Goal: Transaction & Acquisition: Download file/media

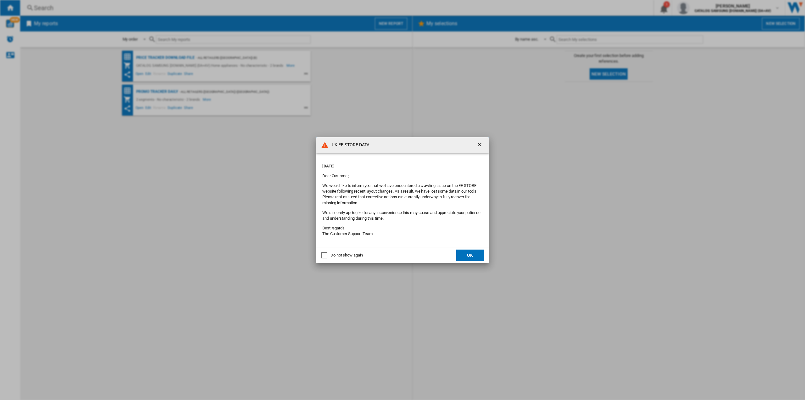
click at [327, 256] on div "Do not show again" at bounding box center [324, 255] width 6 height 6
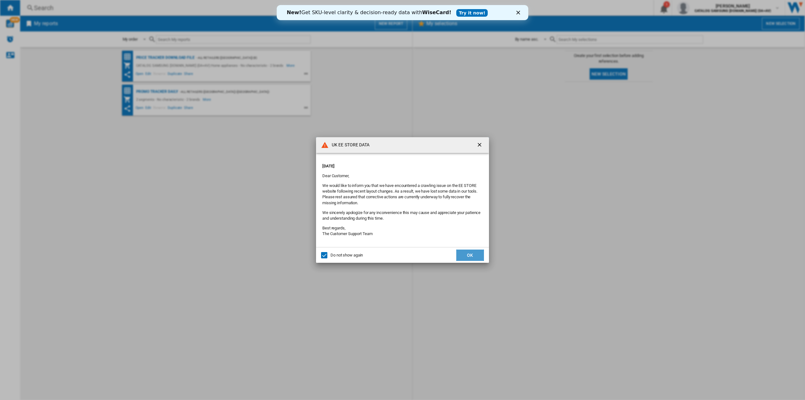
click at [468, 256] on button "OK" at bounding box center [470, 254] width 28 height 11
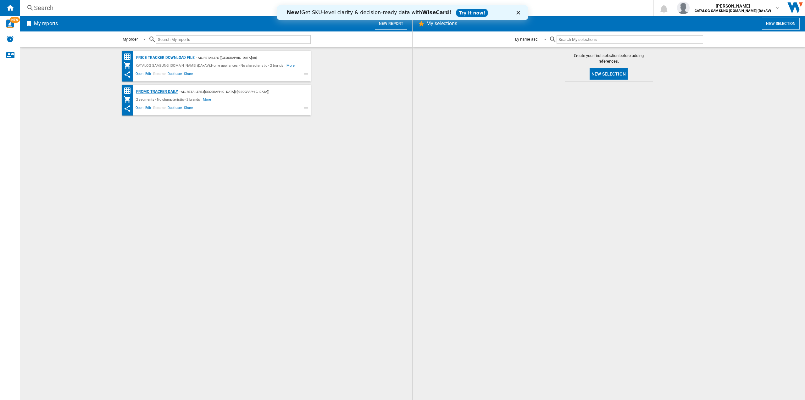
click at [150, 91] on div "Promo Tracker Daily" at bounding box center [156, 92] width 43 height 8
click at [173, 92] on div "Promo Tracker Daily" at bounding box center [156, 92] width 43 height 8
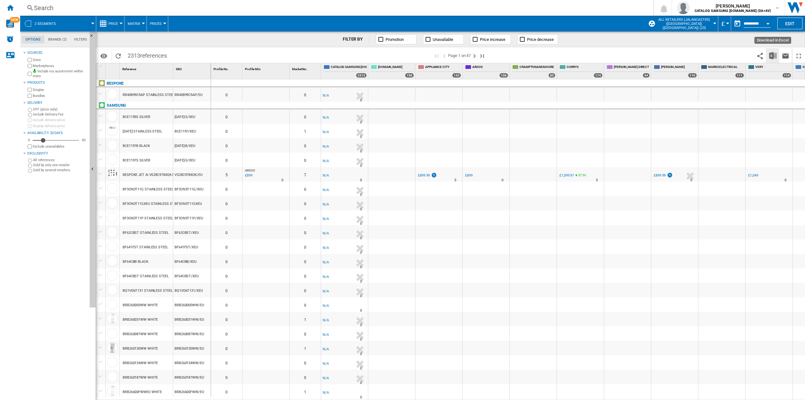
click at [769, 55] on button "Download in Excel" at bounding box center [773, 55] width 13 height 15
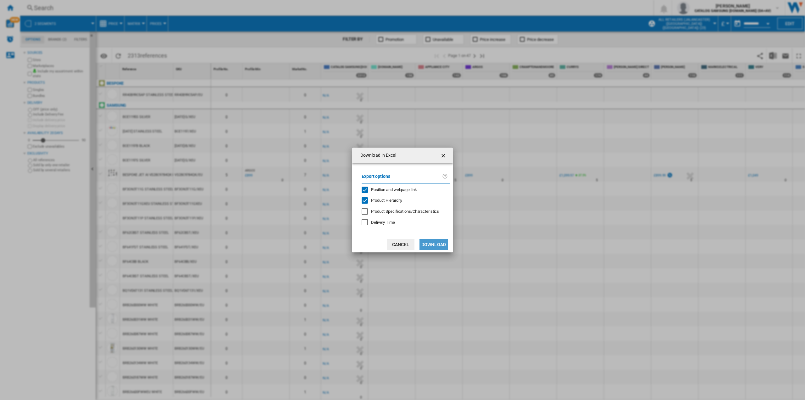
click at [432, 245] on button "Download" at bounding box center [433, 244] width 28 height 11
